Goal: Task Accomplishment & Management: Use online tool/utility

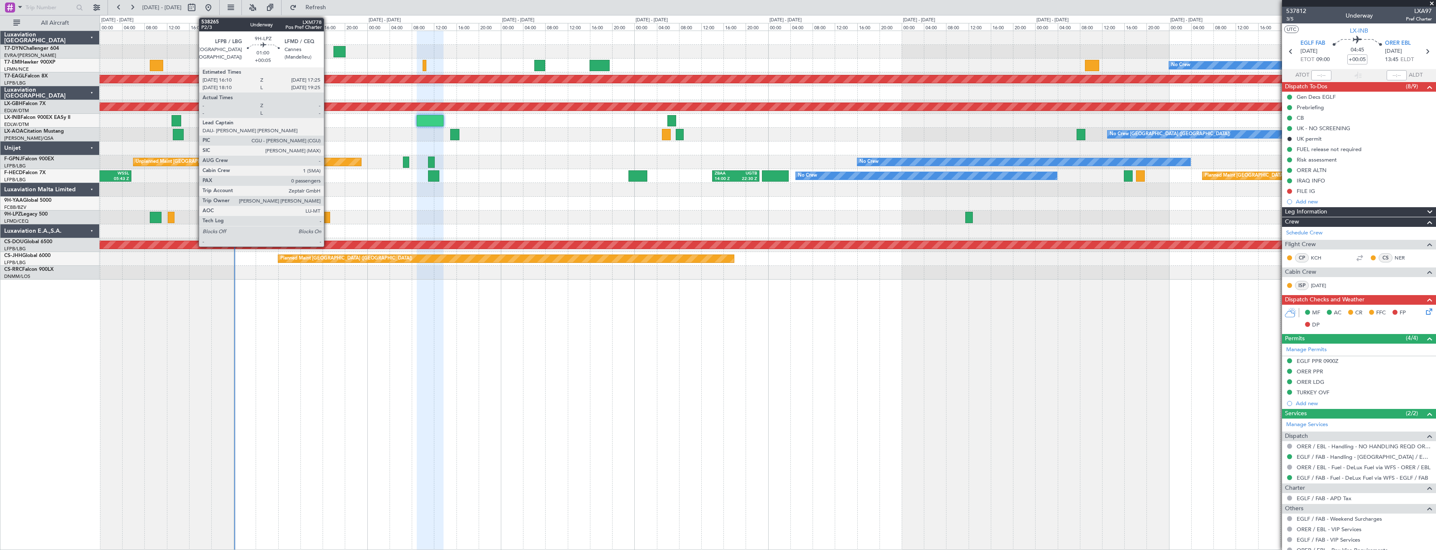
click at [328, 213] on div at bounding box center [326, 217] width 7 height 11
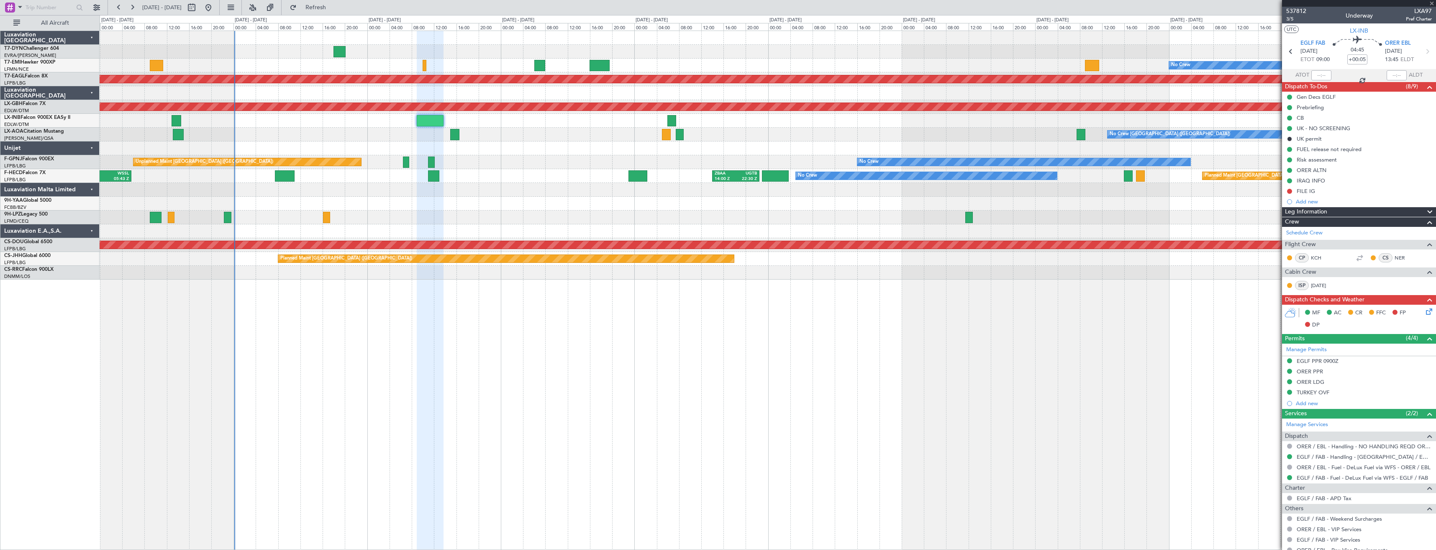
type input "0"
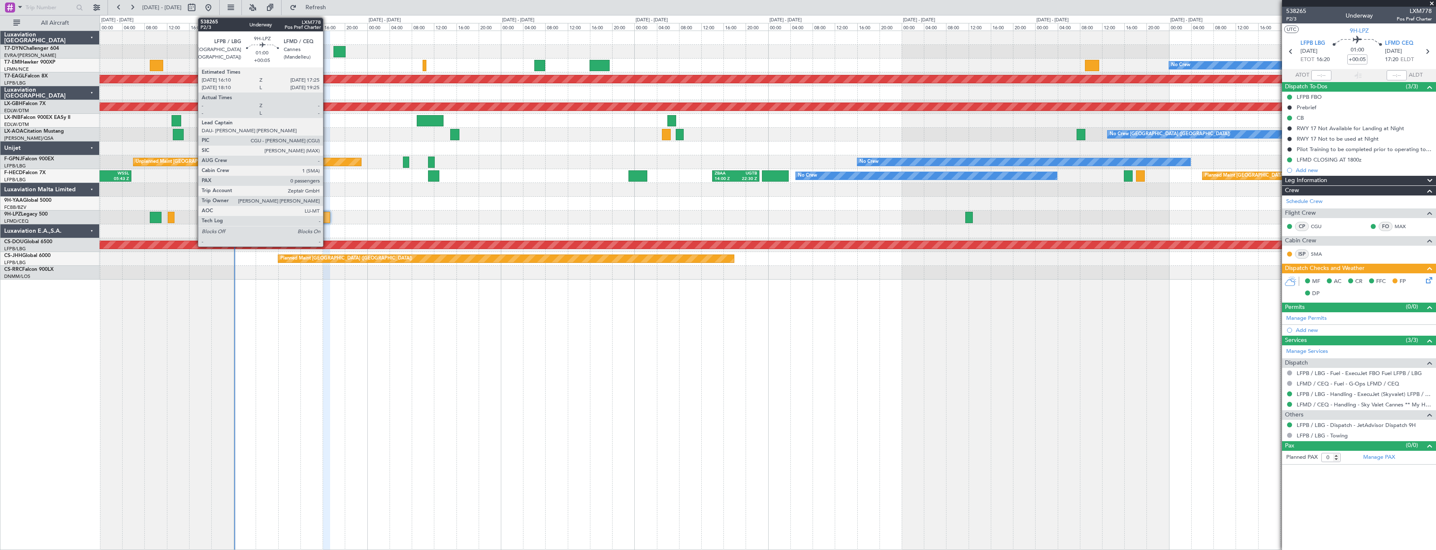
click at [327, 217] on div at bounding box center [326, 217] width 7 height 11
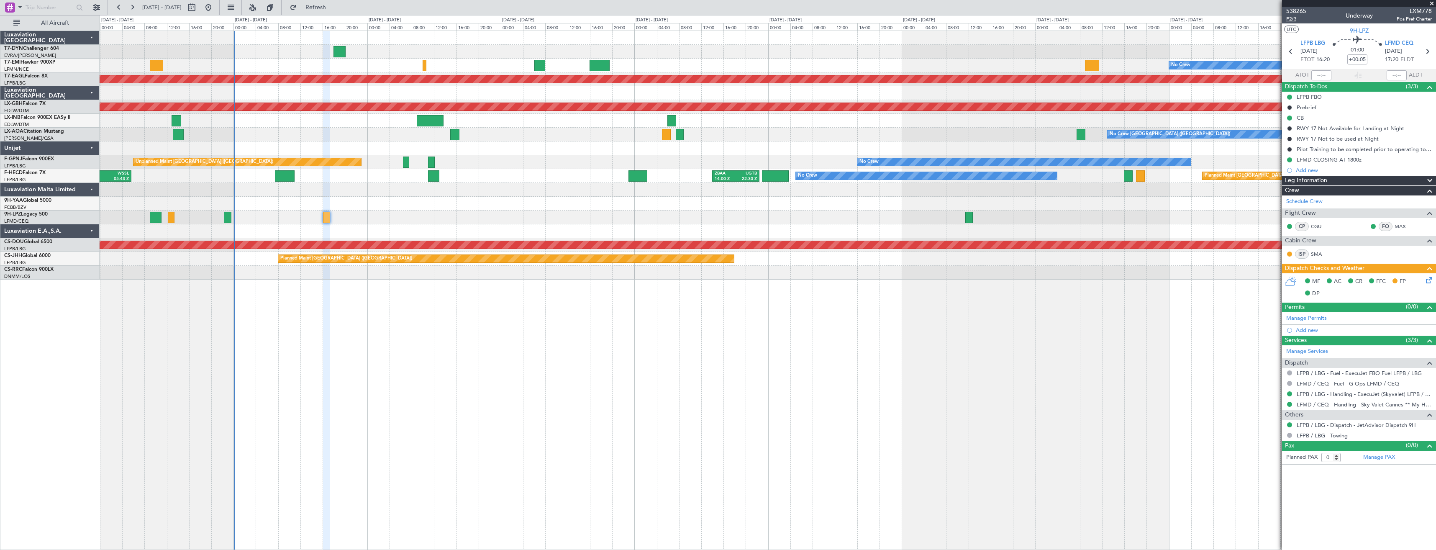
click at [1293, 17] on span "P2/3" at bounding box center [1296, 18] width 20 height 7
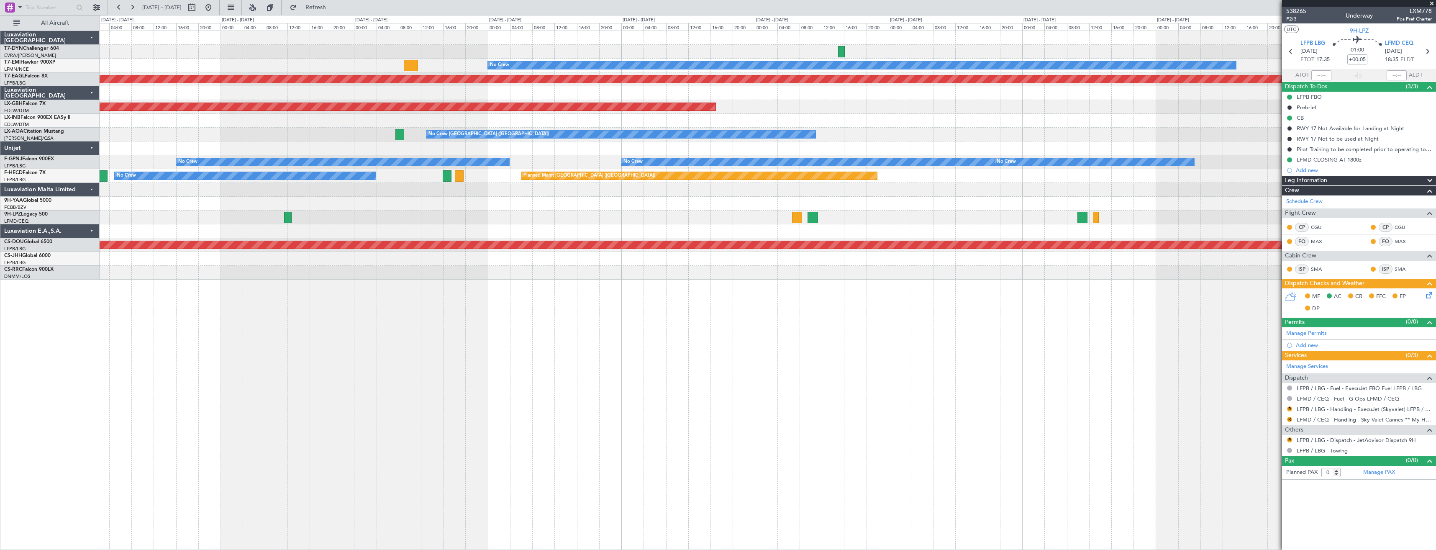
click at [269, 190] on div "No Crew Planned Maint [GEOGRAPHIC_DATA] (Al Maktoum Intl) Planned Maint Nurnber…" at bounding box center [768, 155] width 1336 height 248
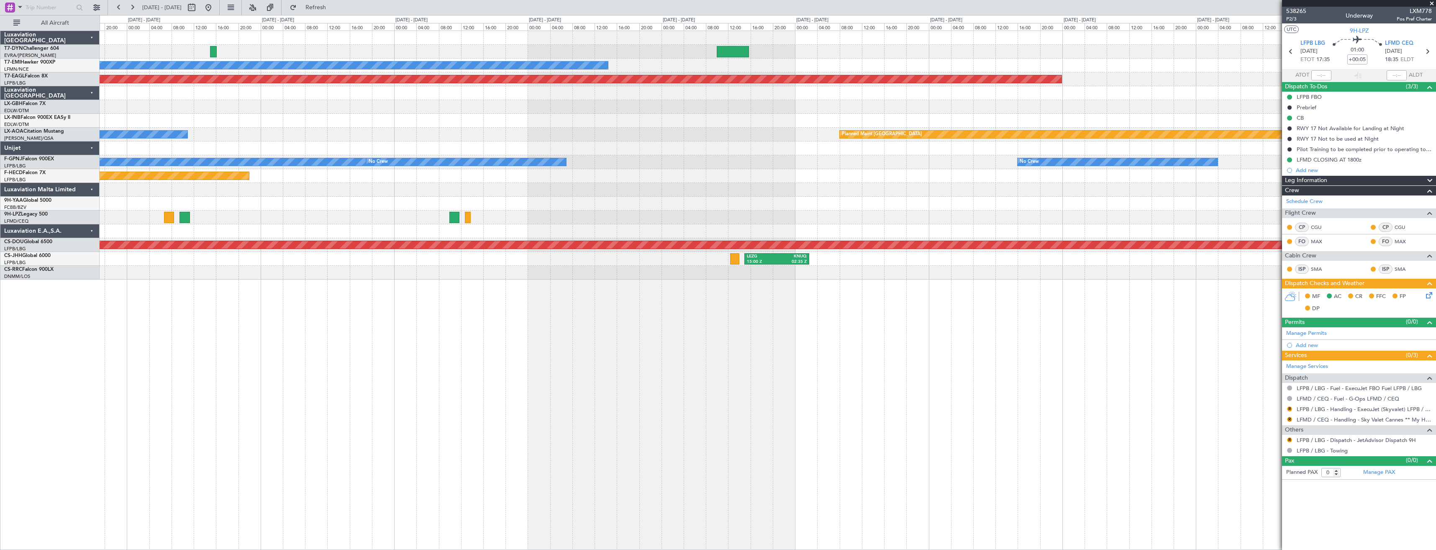
click at [94, 213] on div "No Crew Planned Maint [GEOGRAPHIC_DATA] (Al Maktoum Intl) Planned Maint Nurnber…" at bounding box center [718, 282] width 1436 height 535
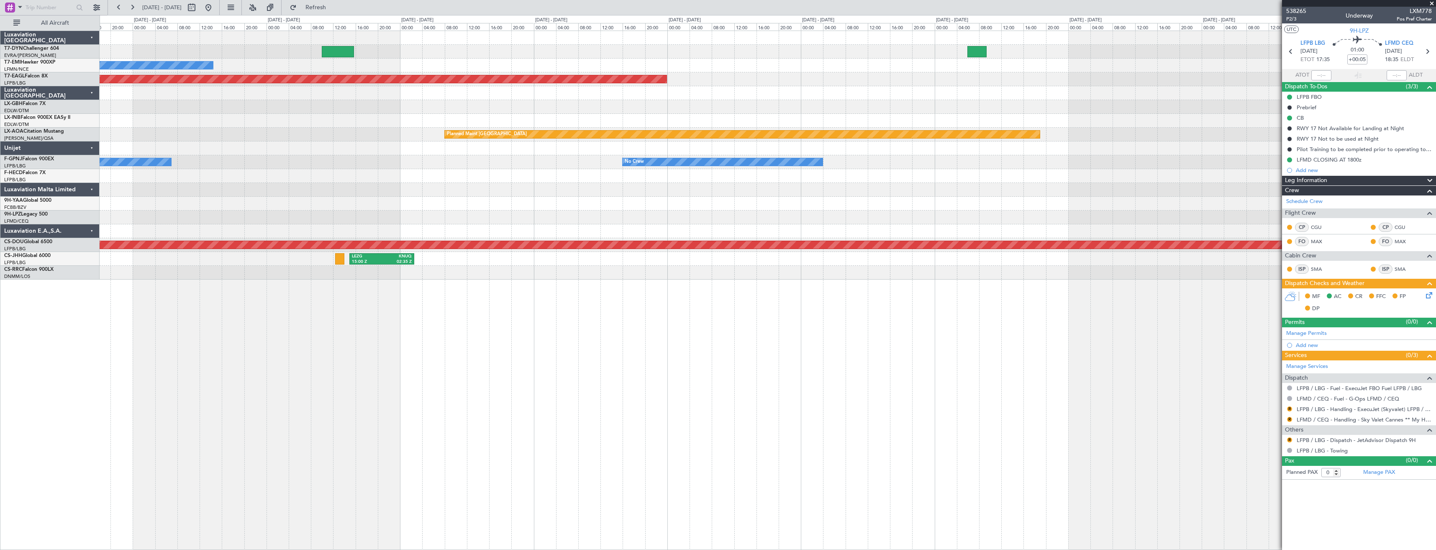
click at [33, 287] on div "No Crew Planned Maint [GEOGRAPHIC_DATA] (Al Maktoum Intl) Planned Maint [GEOGRA…" at bounding box center [718, 282] width 1436 height 535
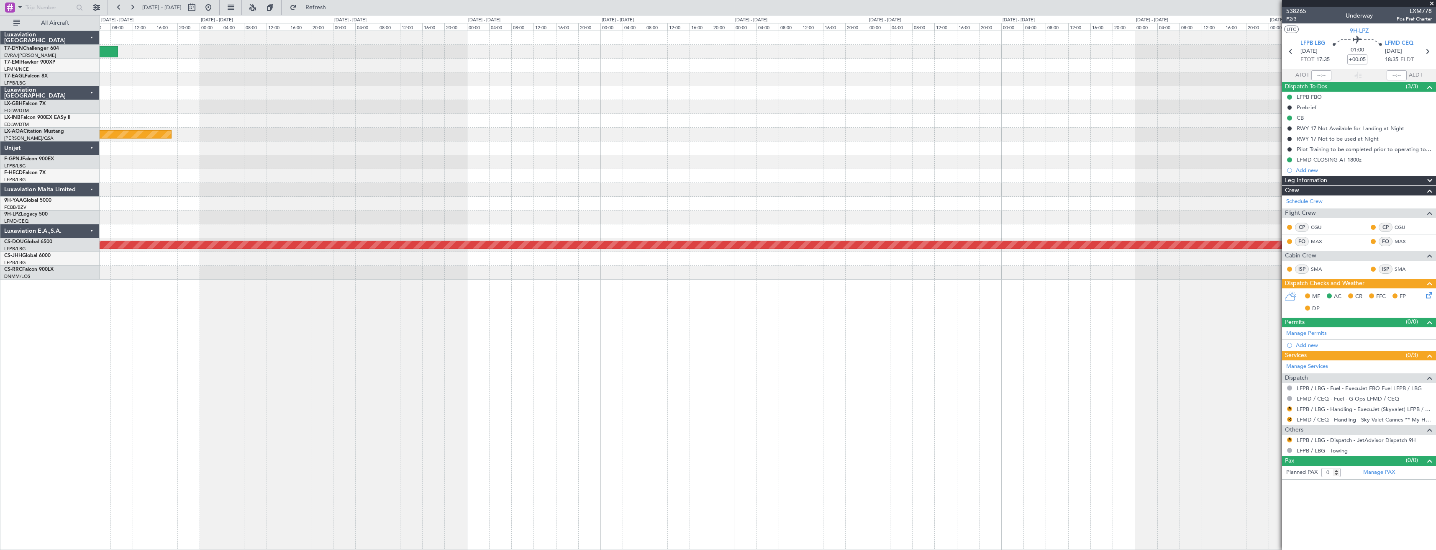
click at [242, 302] on div "Planned Maint Dubai (Al Maktoum Intl) Planned Maint [GEOGRAPHIC_DATA] No Crew P…" at bounding box center [768, 290] width 1336 height 519
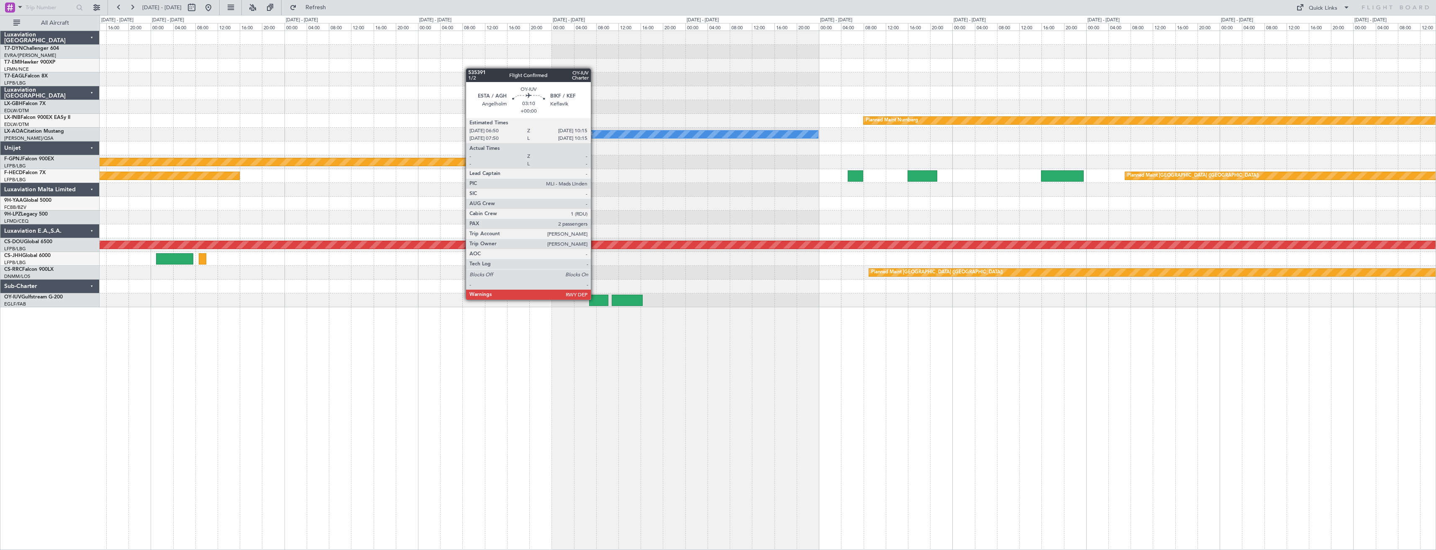
click at [594, 299] on div at bounding box center [598, 299] width 19 height 11
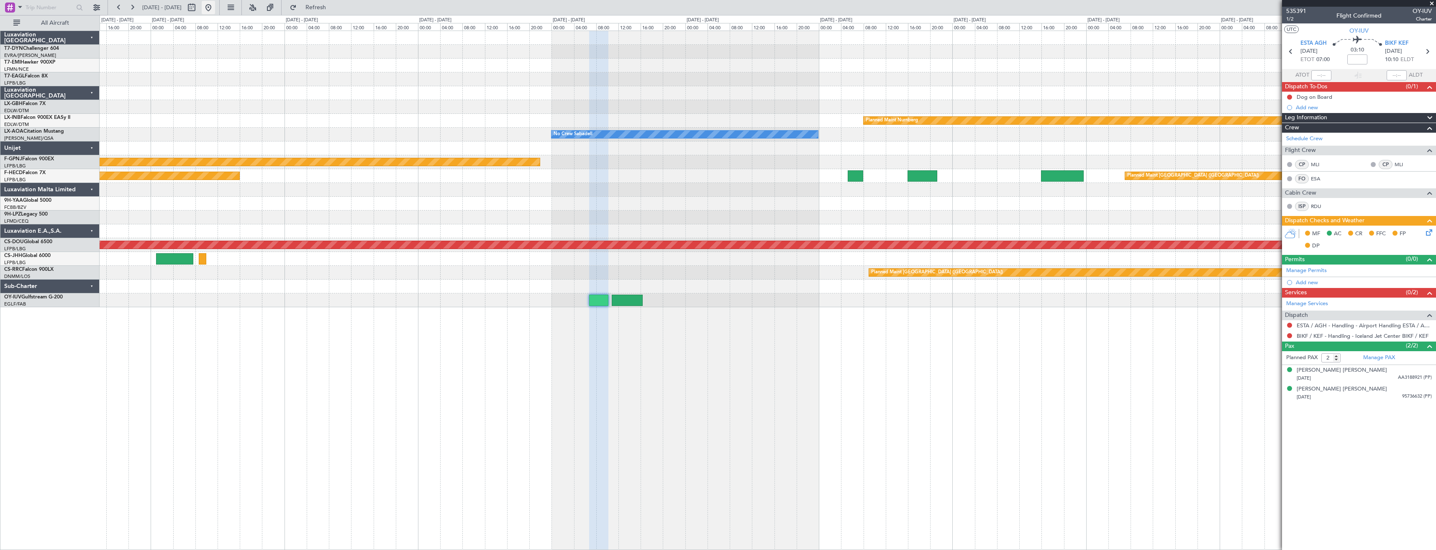
click at [215, 8] on button at bounding box center [208, 7] width 13 height 13
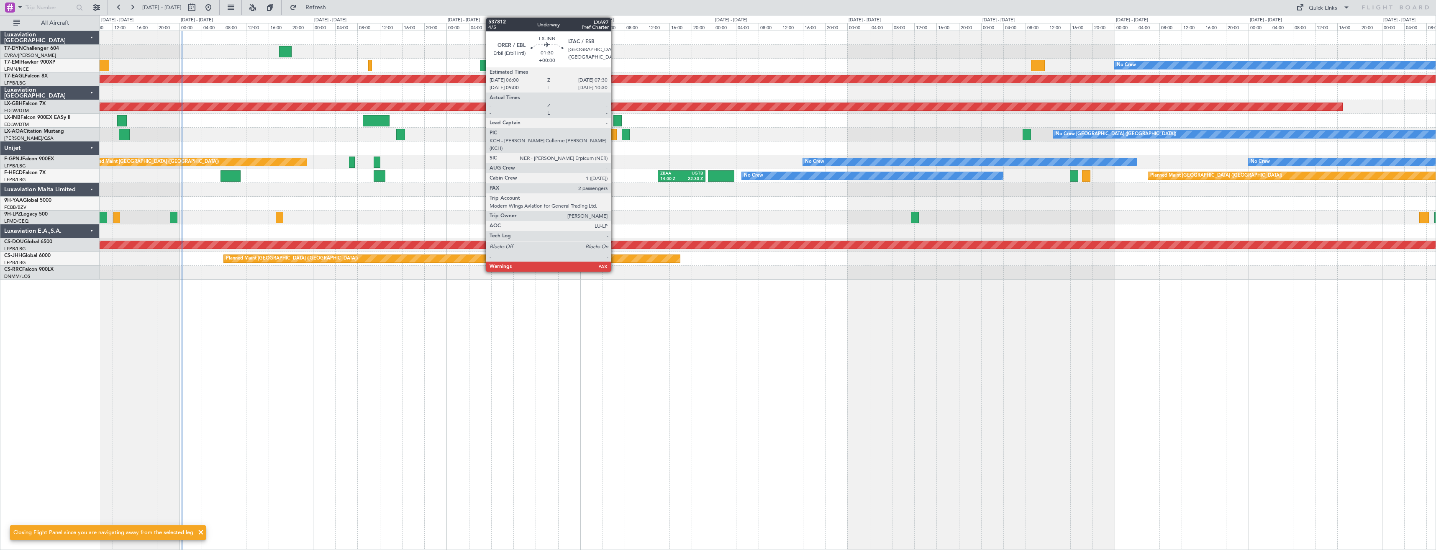
click at [614, 118] on div at bounding box center [617, 120] width 8 height 11
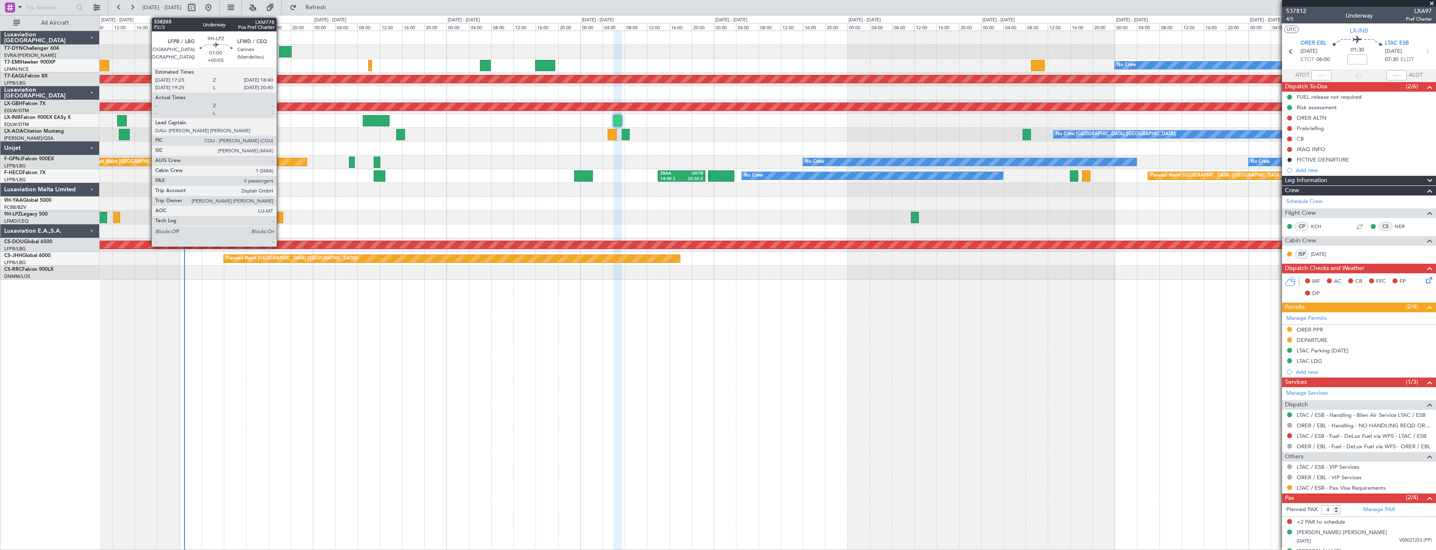
click at [280, 217] on div at bounding box center [279, 217] width 7 height 11
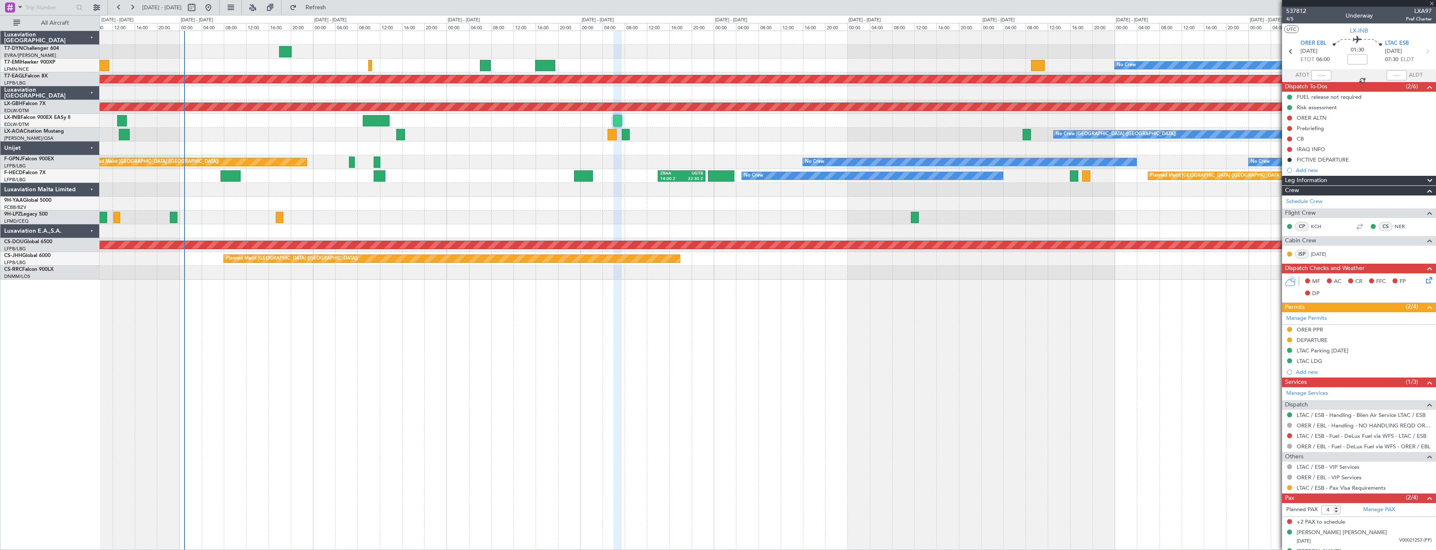
type input "+00:05"
type input "0"
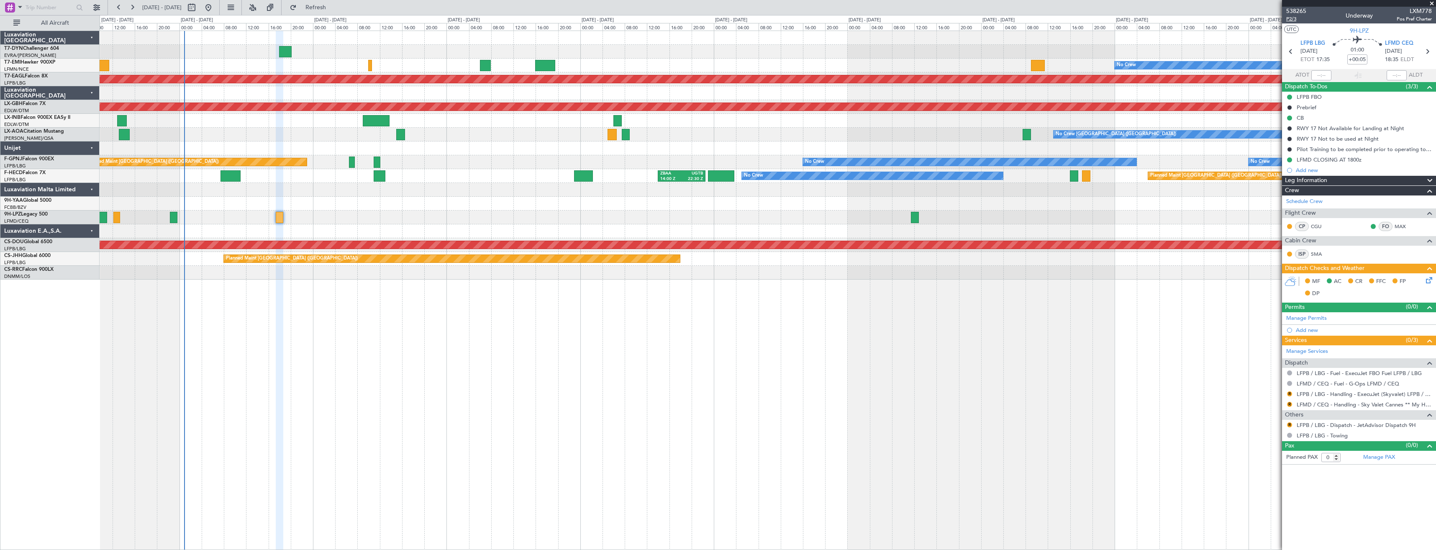
click at [1287, 21] on span "P2/3" at bounding box center [1296, 18] width 20 height 7
